Goal: Task Accomplishment & Management: Manage account settings

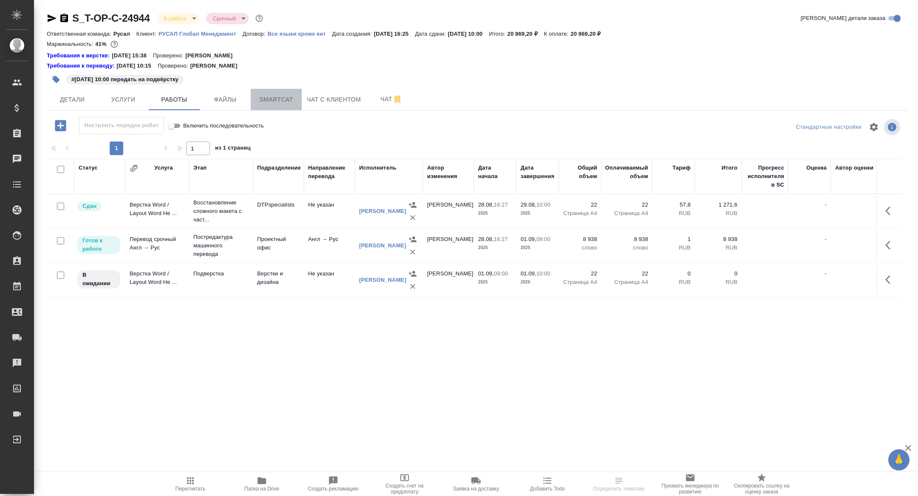
click at [267, 95] on span "Smartcat" at bounding box center [276, 99] width 41 height 11
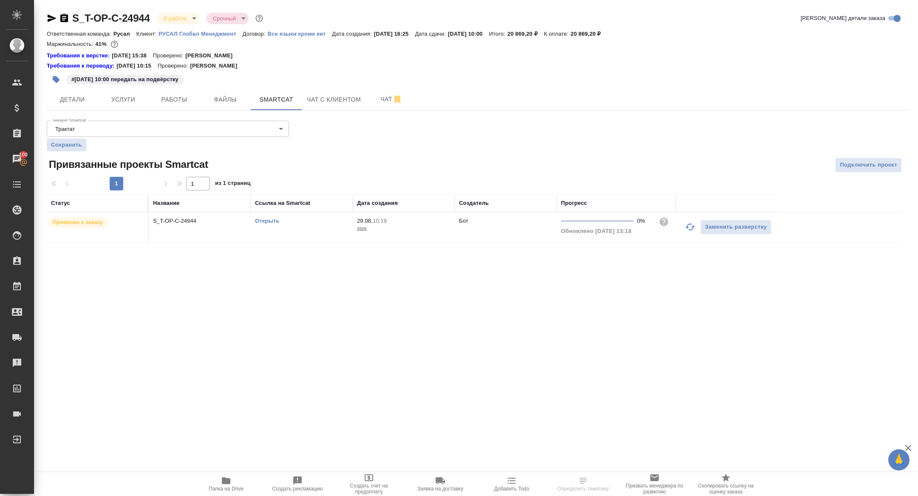
click at [264, 218] on link "Открыть" at bounding box center [267, 221] width 24 height 6
click at [230, 489] on span "Папка на Drive" at bounding box center [226, 489] width 35 height 6
click at [171, 99] on span "Работы" at bounding box center [174, 99] width 41 height 11
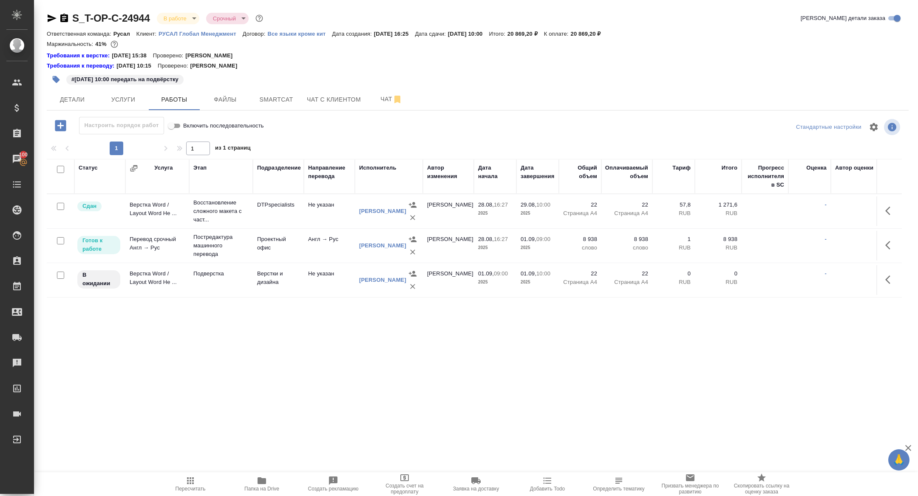
click at [894, 280] on icon "button" at bounding box center [891, 280] width 10 height 10
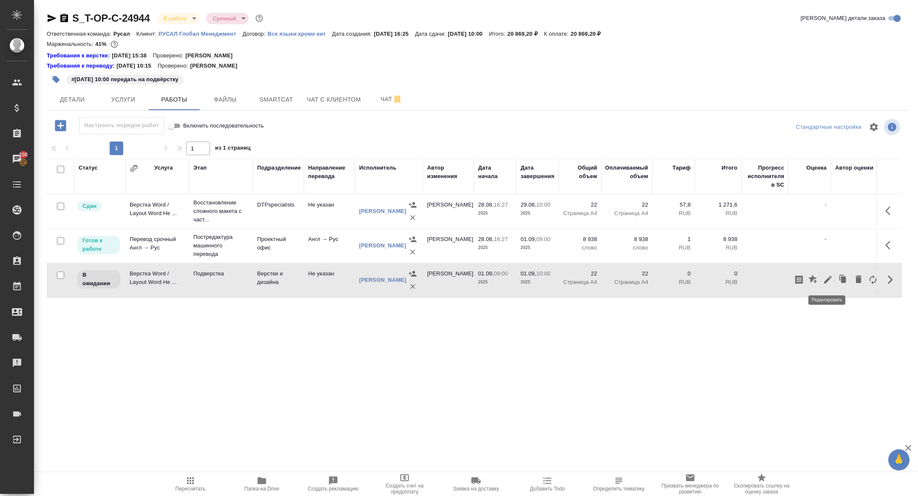
click at [825, 277] on icon "button" at bounding box center [828, 280] width 10 height 10
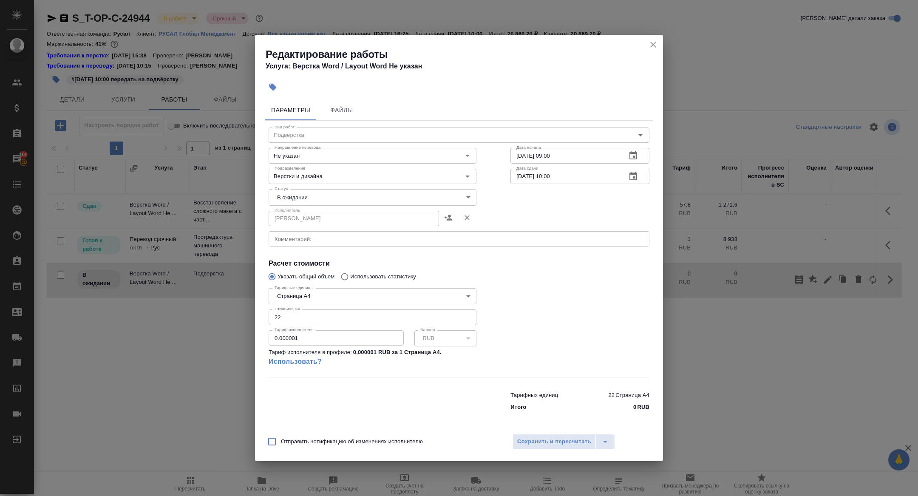
click at [321, 240] on textarea at bounding box center [459, 239] width 369 height 6
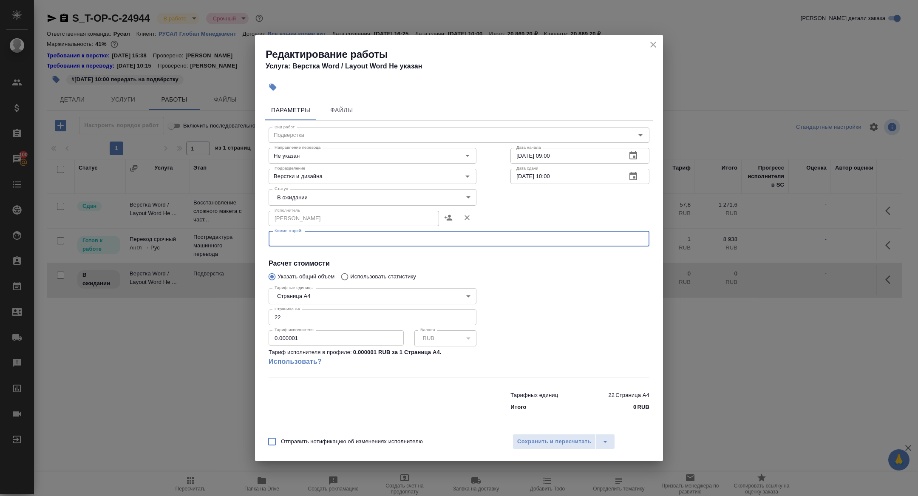
paste textarea "[URL][DOMAIN_NAME]"
type textarea "[URL][DOMAIN_NAME]"
click at [528, 451] on div "Отправить нотификацию об изменениях исполнителю Сохранить и пересчитать" at bounding box center [459, 445] width 408 height 33
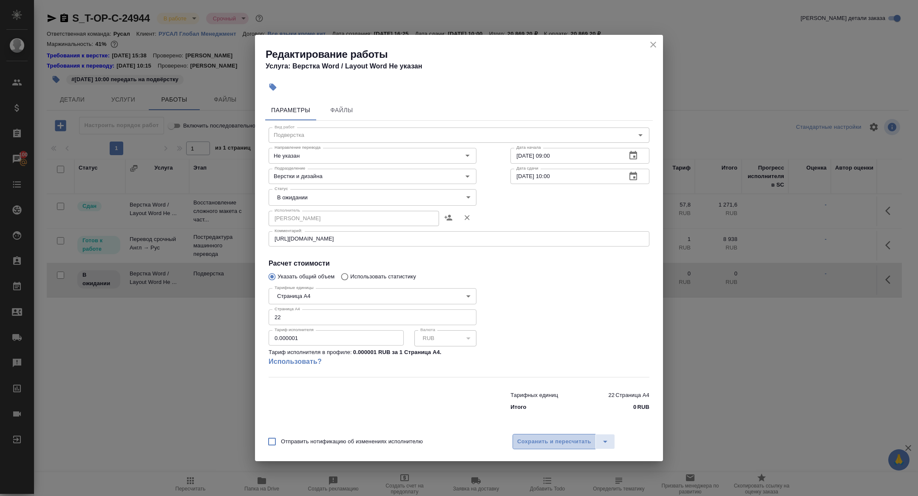
click at [523, 438] on span "Сохранить и пересчитать" at bounding box center [554, 442] width 74 height 10
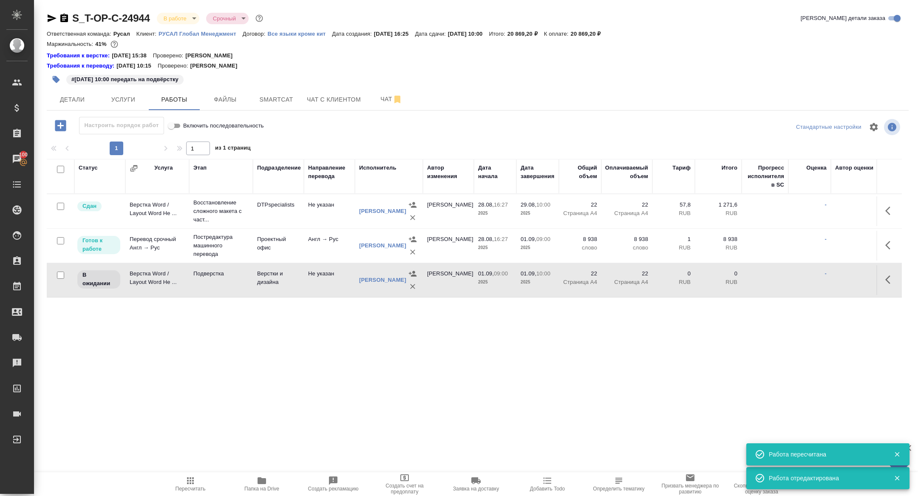
click at [50, 17] on icon "button" at bounding box center [52, 18] width 9 height 8
